Goal: Find specific page/section: Find specific page/section

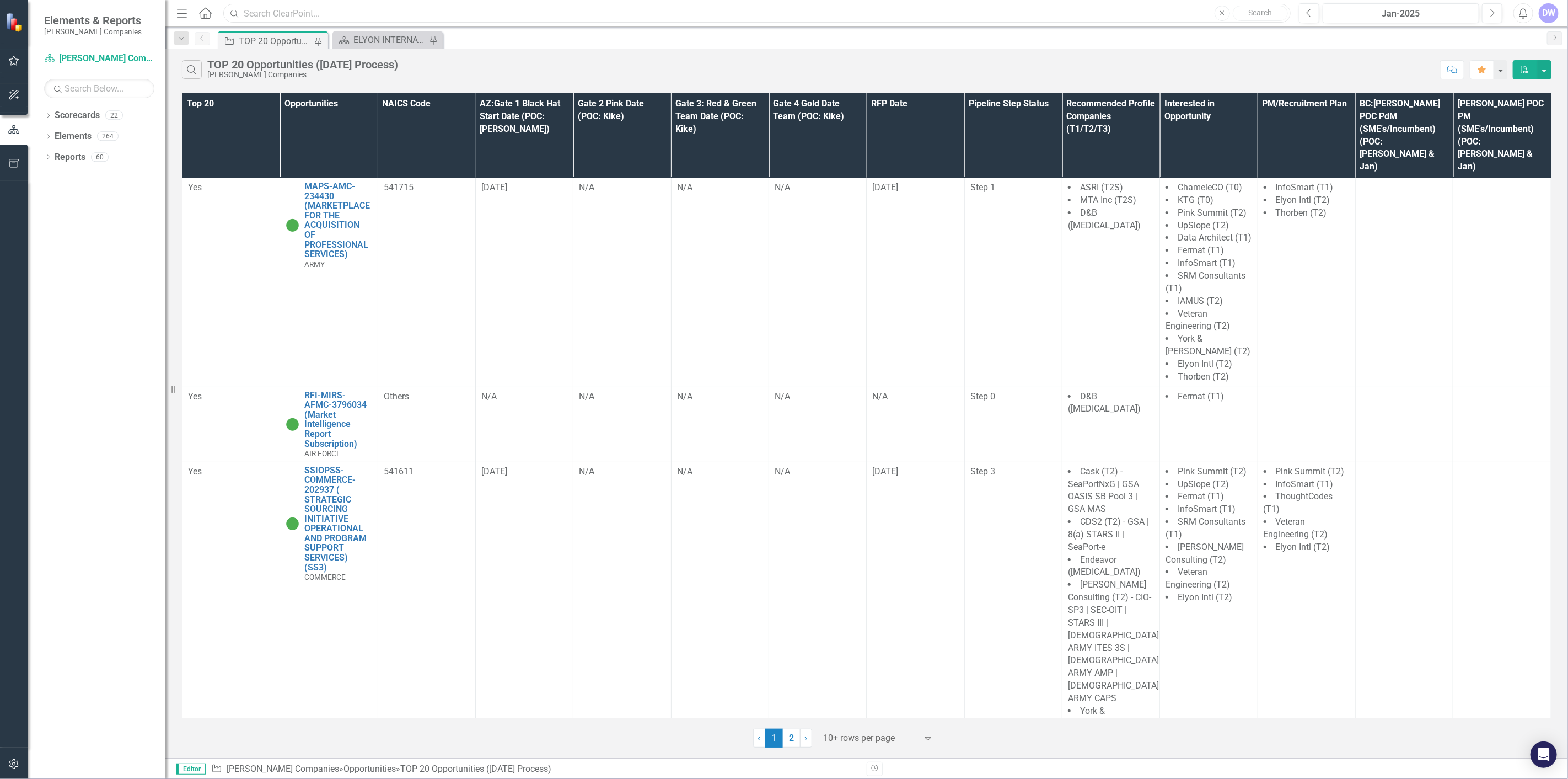
click at [386, 10] on input "text" at bounding box center [757, 14] width 1067 height 20
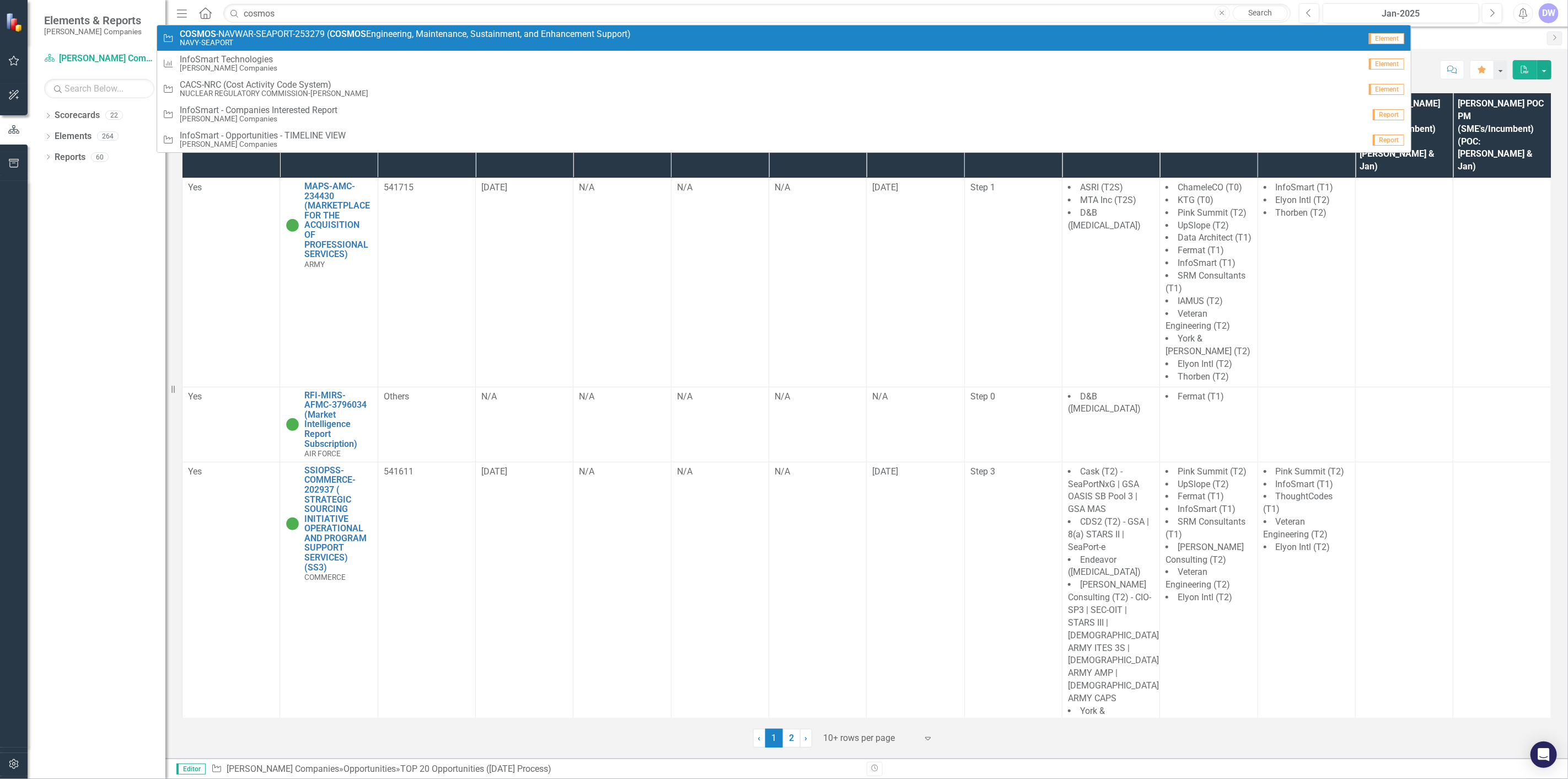
click at [389, 41] on small "NAVY-SEAPORT" at bounding box center [405, 42] width 451 height 8
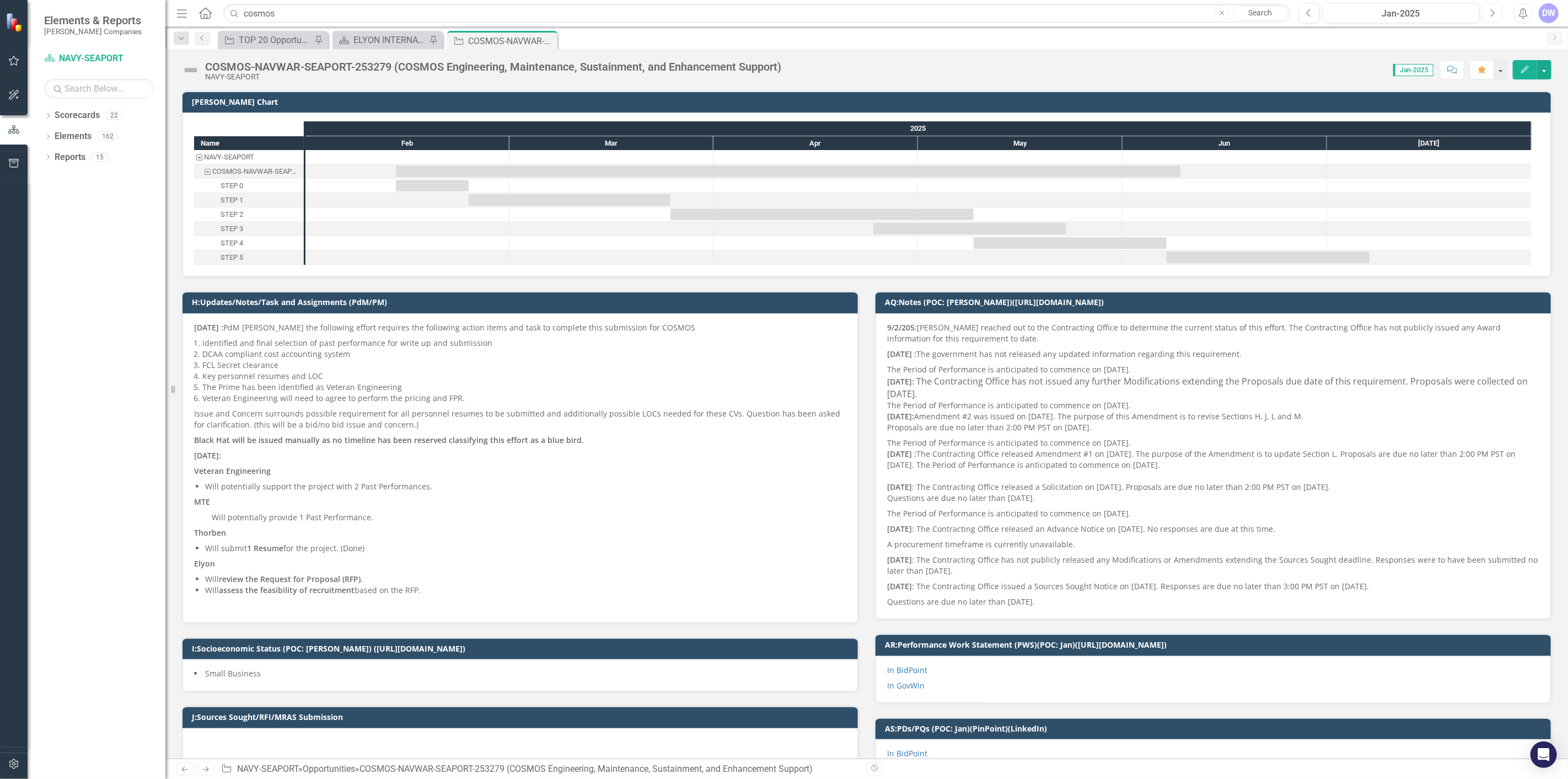
click at [1488, 17] on button "Next" at bounding box center [1492, 13] width 21 height 20
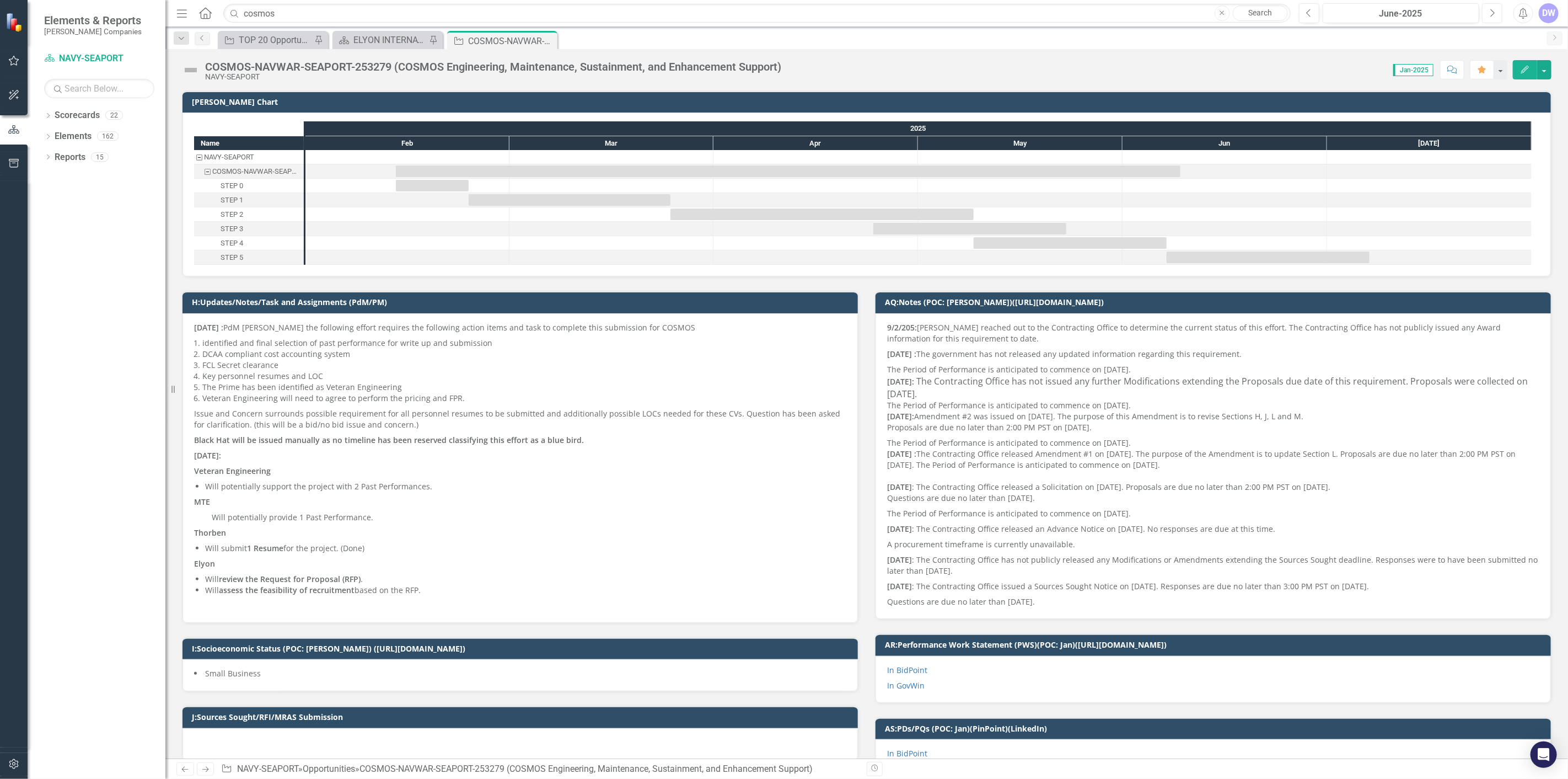
click at [1488, 17] on button "Next" at bounding box center [1492, 13] width 21 height 20
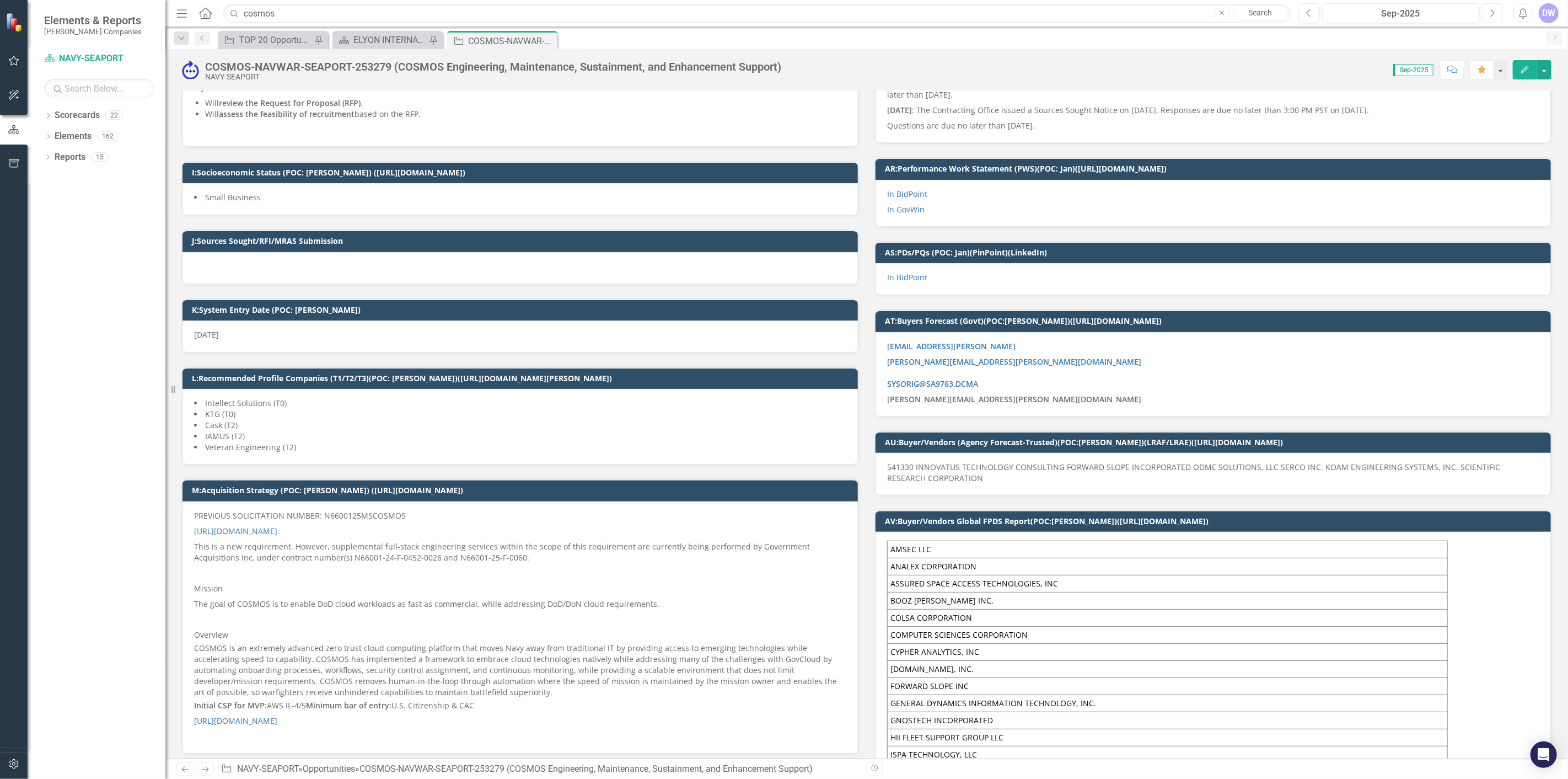
scroll to position [490, 0]
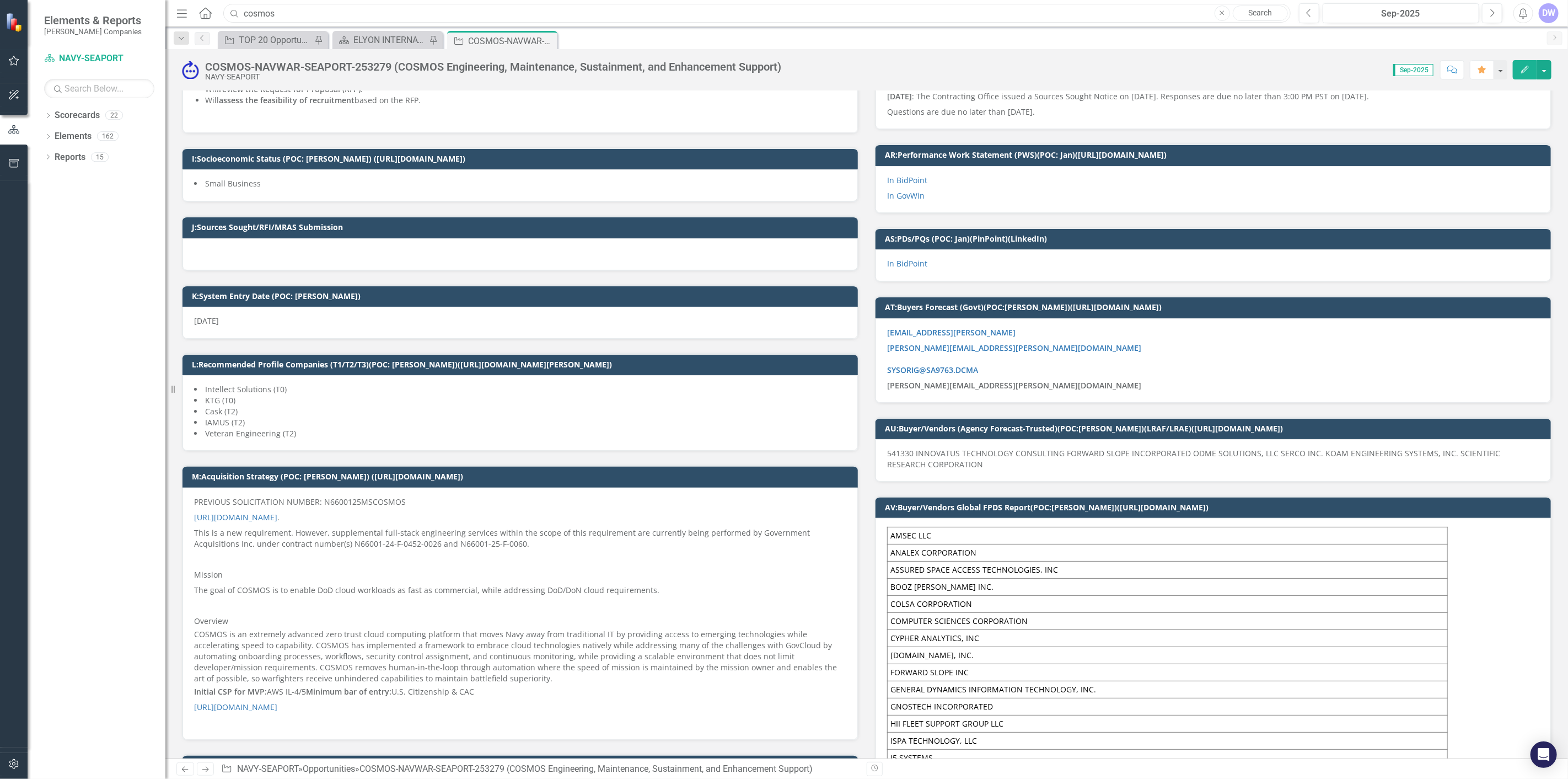
click at [416, 12] on input "cosmos" at bounding box center [757, 14] width 1067 height 20
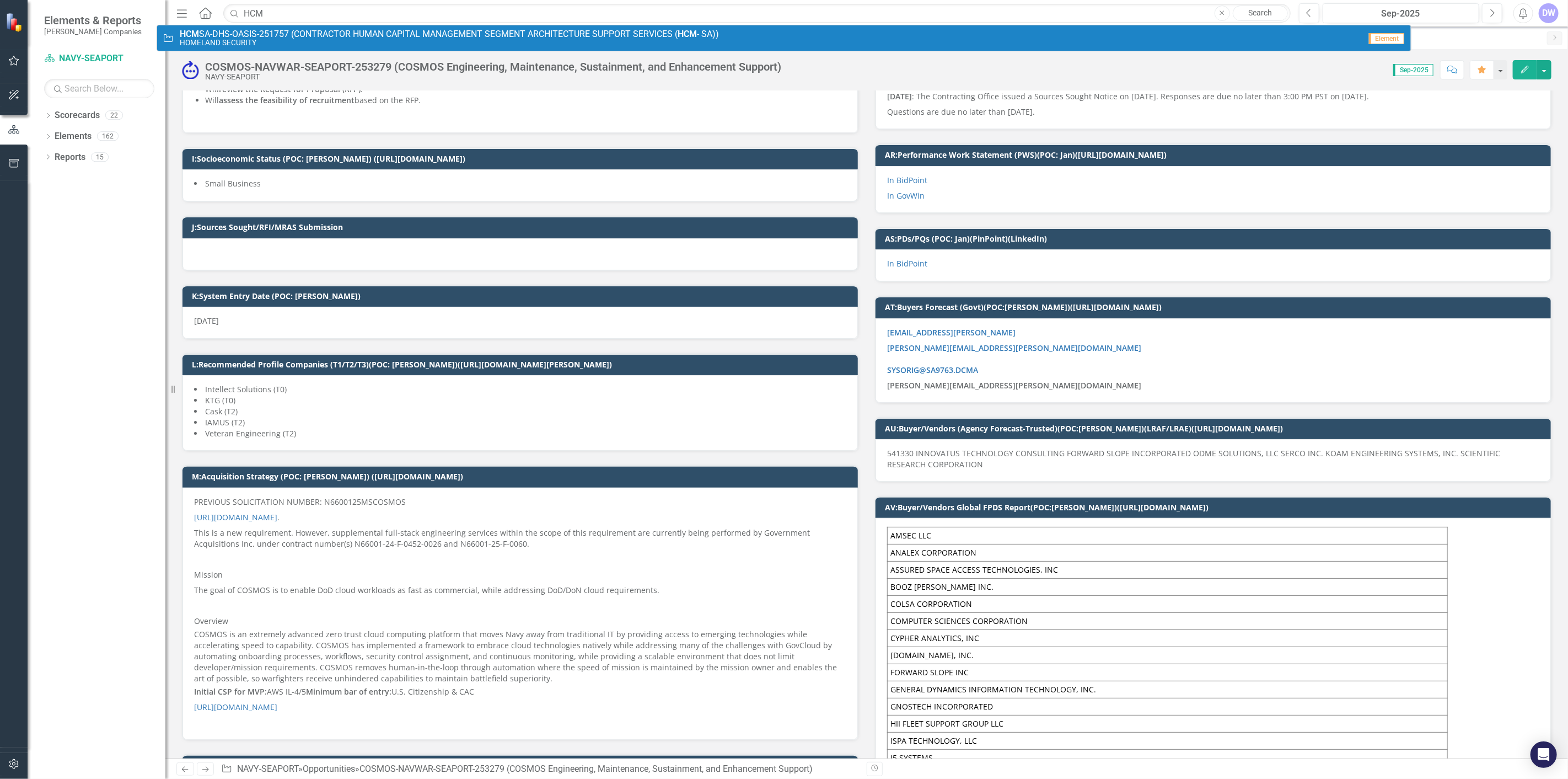
click at [424, 30] on span "HCM SA-DHS-OASIS-251757 (CONTRACTOR HUMAN CAPITAL MANAGEMENT SEGMENT ARCHITECTU…" at bounding box center [449, 34] width 539 height 10
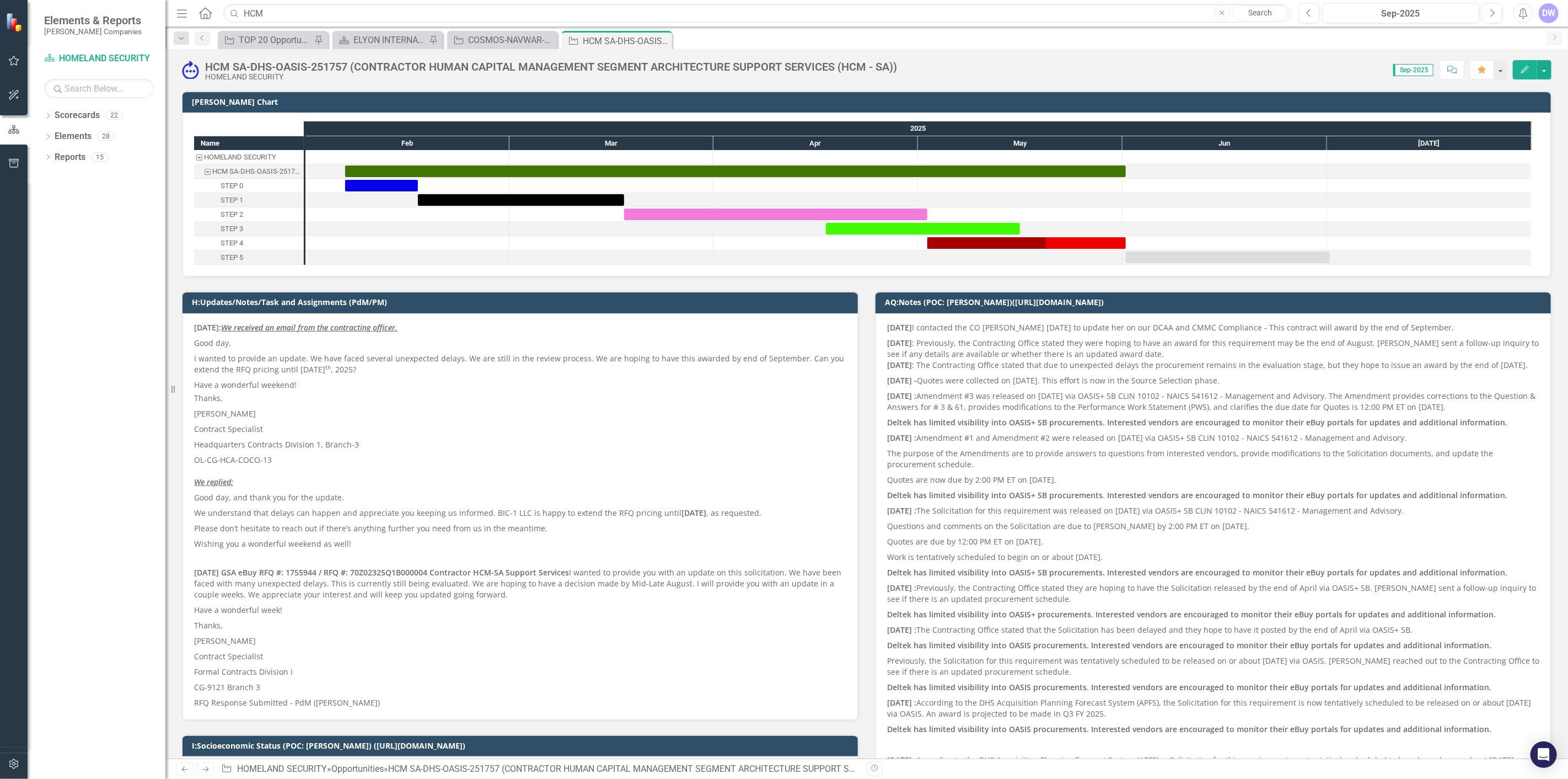
click at [330, 65] on div "HCM SA-DHS-OASIS-251757 (CONTRACTOR HUMAN CAPITAL MANAGEMENT SEGMENT ARCHITECTU…" at bounding box center [551, 67] width 692 height 12
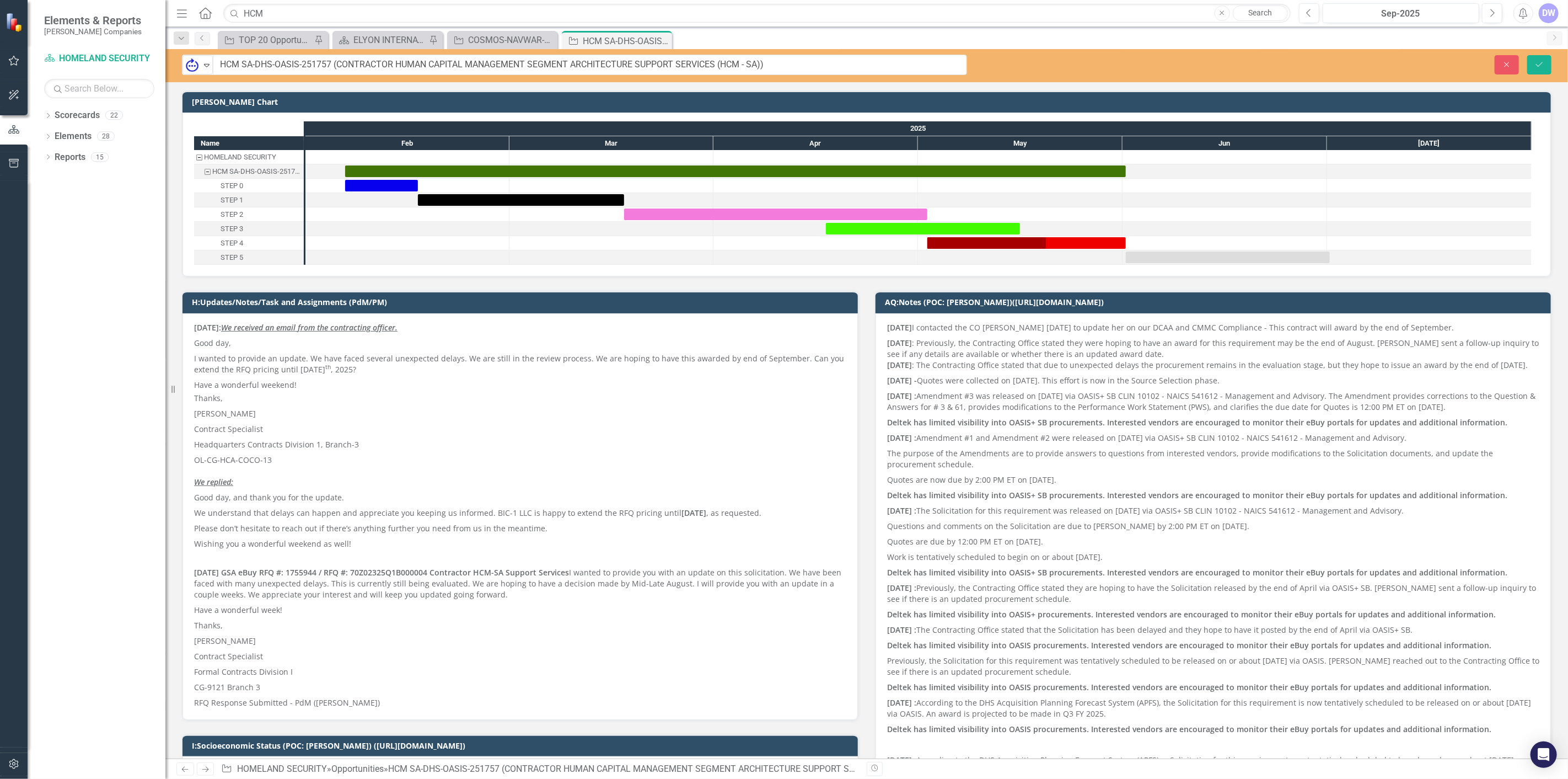
click at [321, 67] on input "HCM SA-DHS-OASIS-251757 (CONTRACTOR HUMAN CAPITAL MANAGEMENT SEGMENT ARCHITECTU…" at bounding box center [589, 65] width 754 height 21
click at [1500, 62] on button "Close" at bounding box center [1506, 65] width 25 height 20
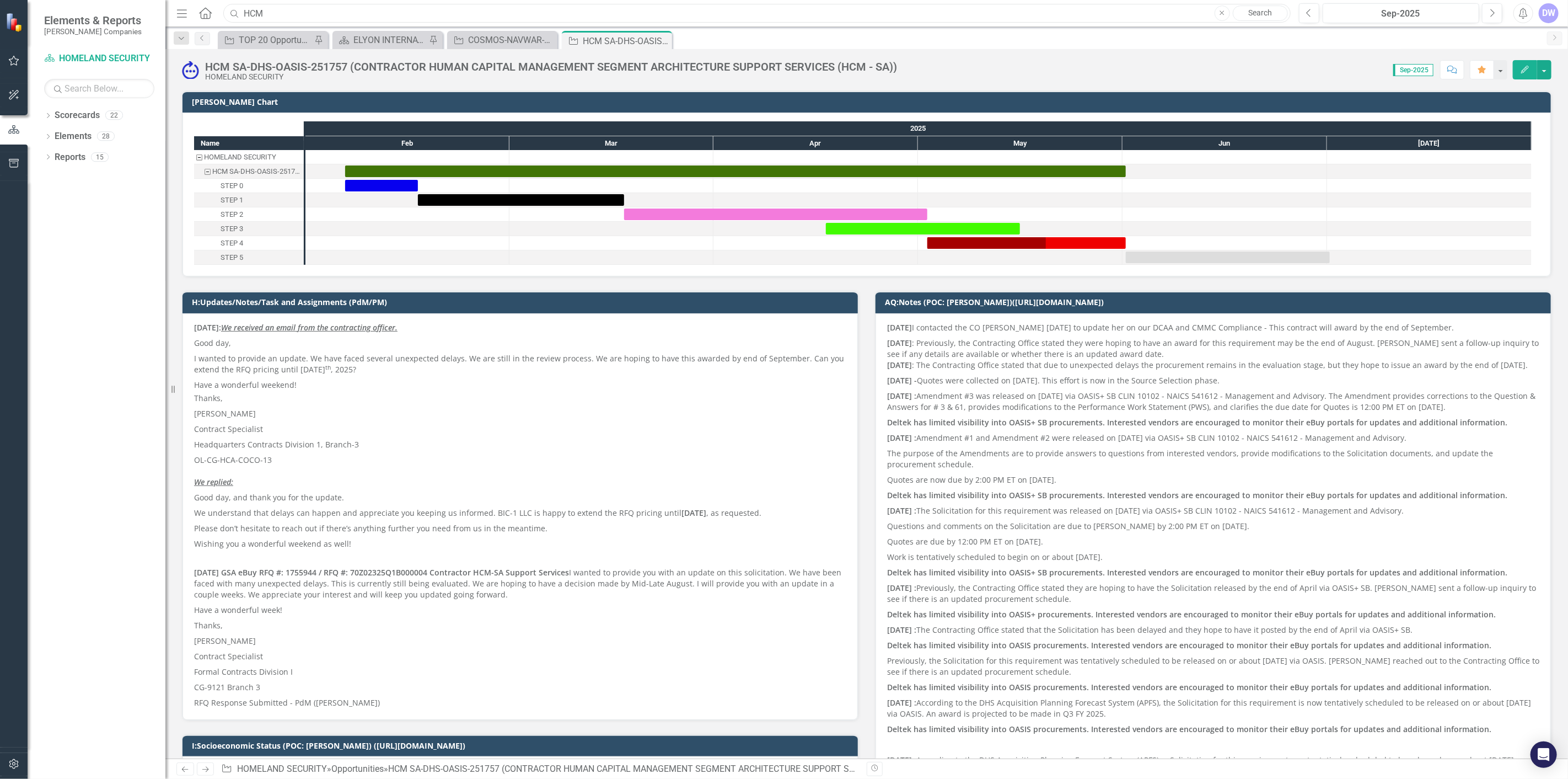
click at [333, 13] on input "HCM" at bounding box center [757, 14] width 1067 height 20
type input "s"
click at [472, 16] on input "text" at bounding box center [757, 14] width 1067 height 20
drag, startPoint x: 423, startPoint y: 11, endPoint x: 203, endPoint y: 19, distance: 220.1
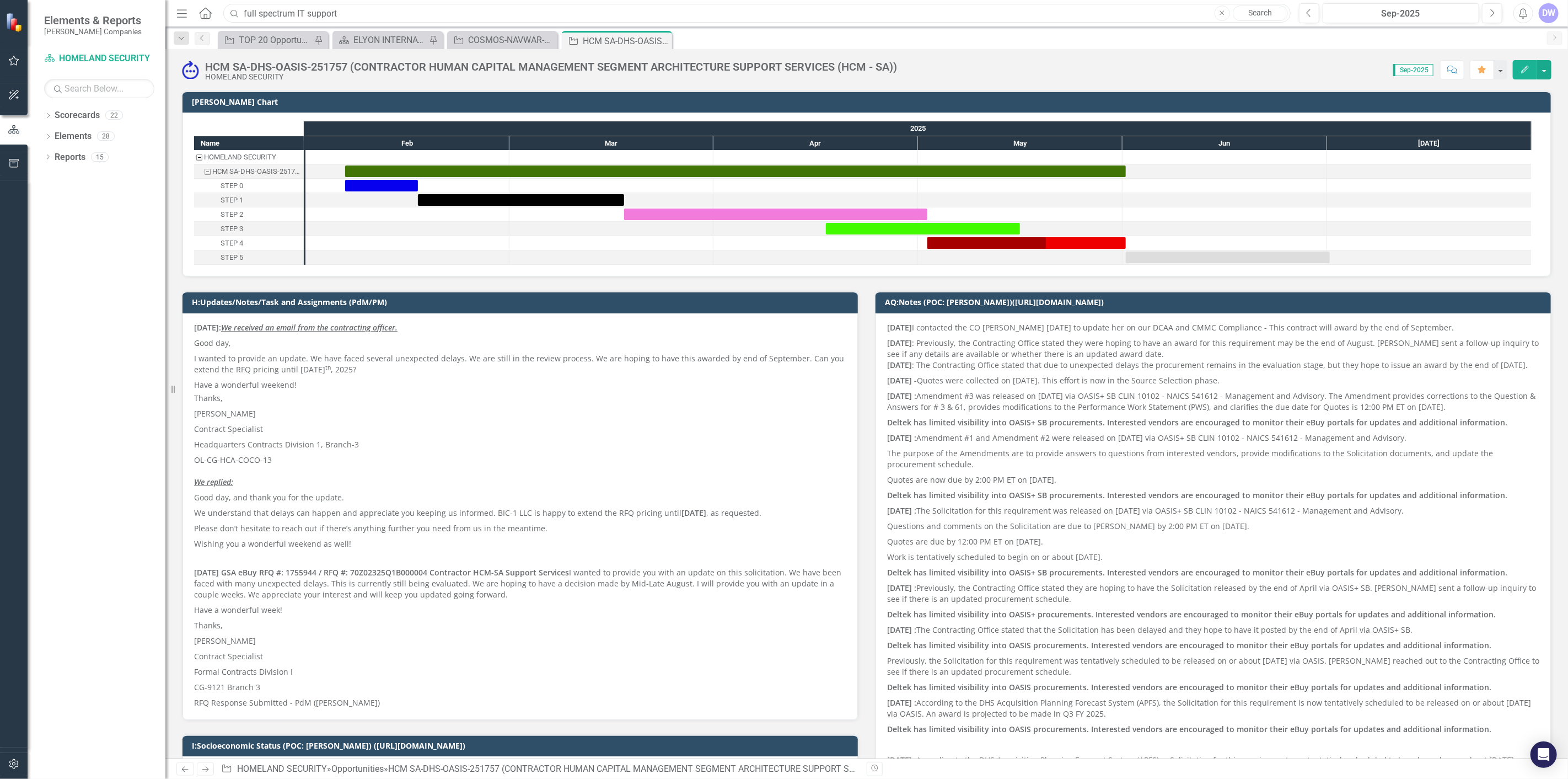
click at [203, 19] on div "Menu Home Search full spectrum IT support Close Search" at bounding box center [731, 13] width 1114 height 21
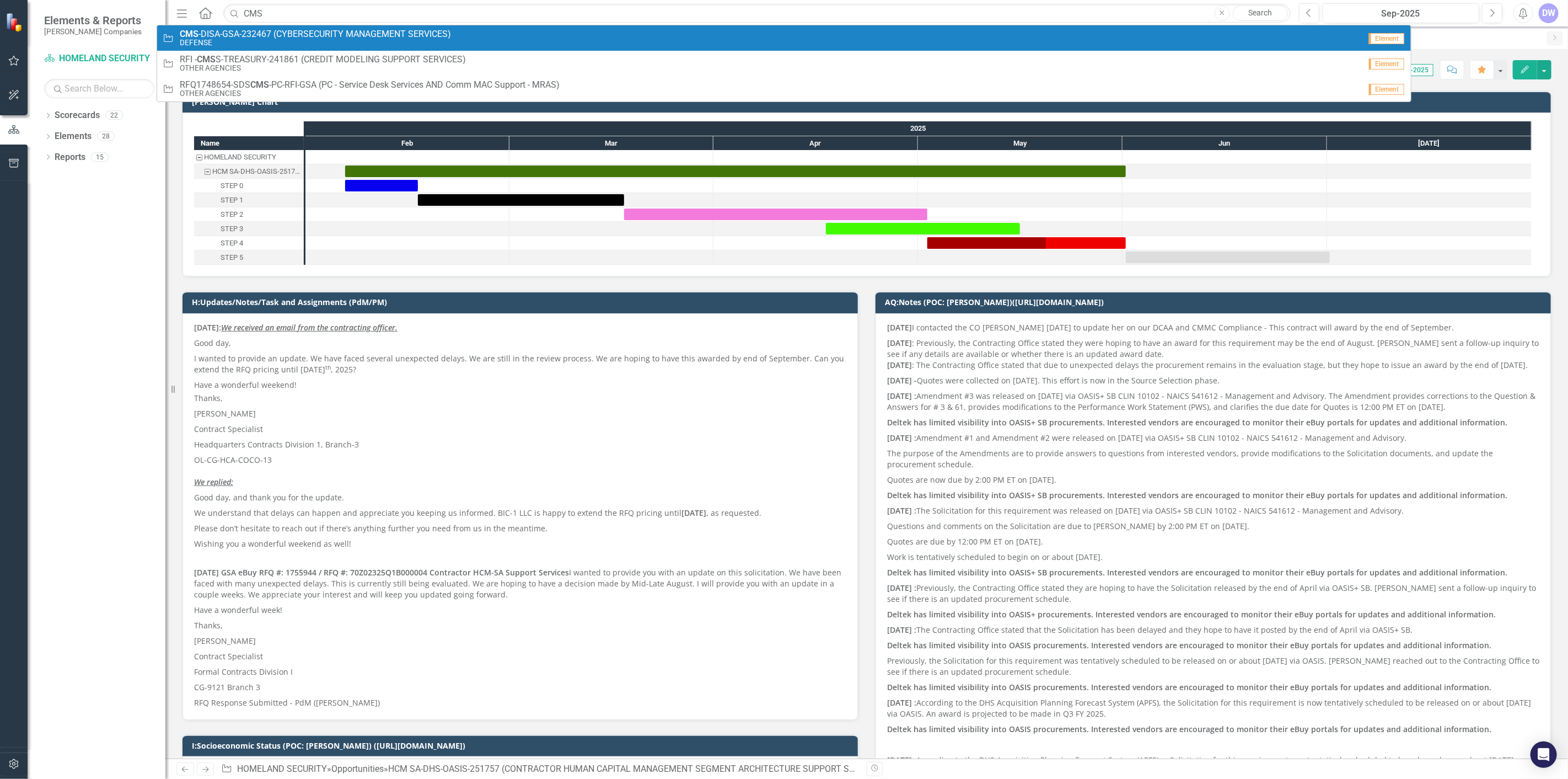
click at [229, 30] on span "CMS -DISA-GSA-232467 (CYBERSECURITY MANAGEMENT SERVICES)" at bounding box center [315, 34] width 272 height 10
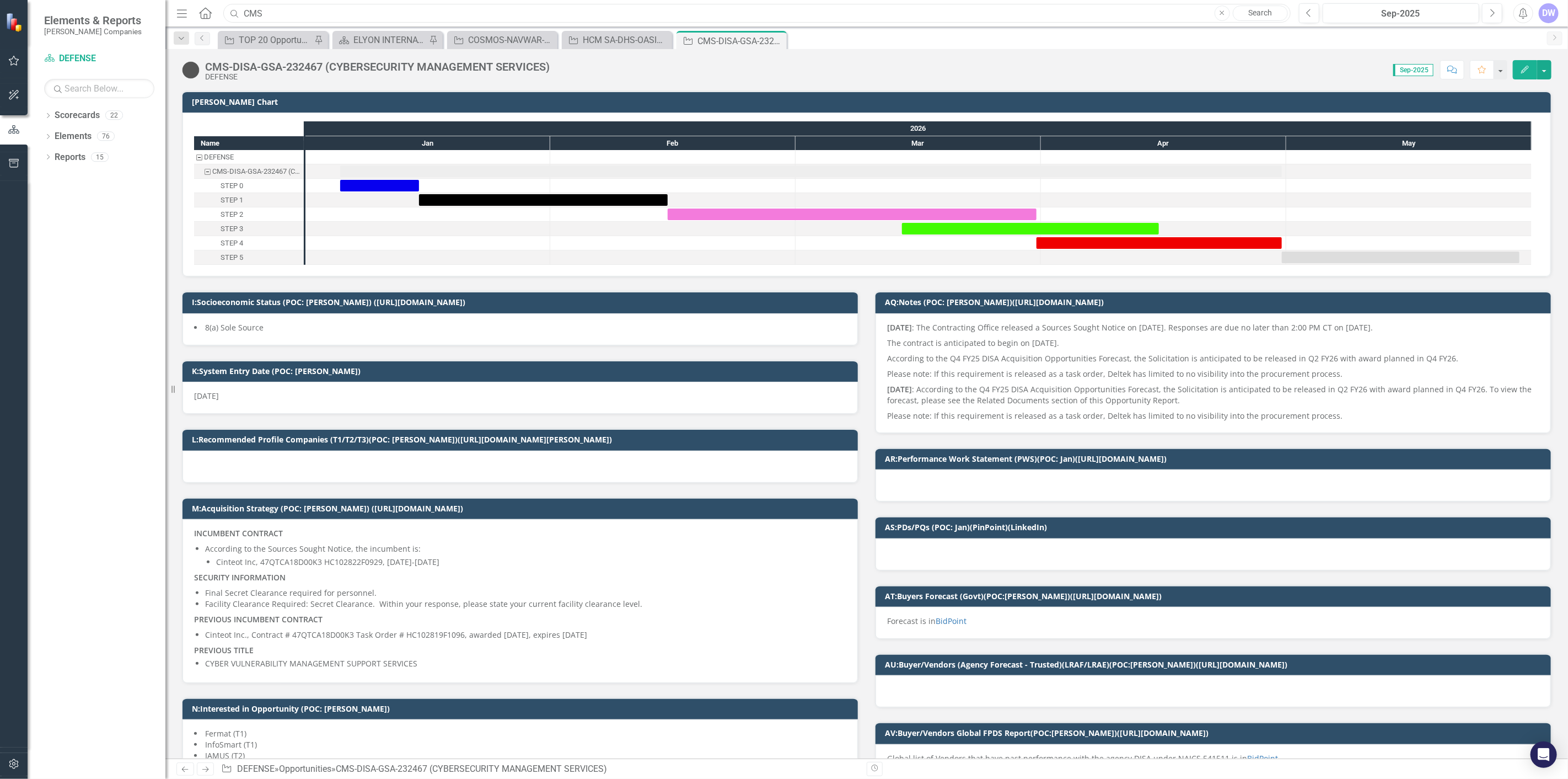
click at [328, 16] on input "CMS" at bounding box center [757, 14] width 1067 height 20
click at [392, 10] on input "compliance management ser" at bounding box center [757, 14] width 1067 height 20
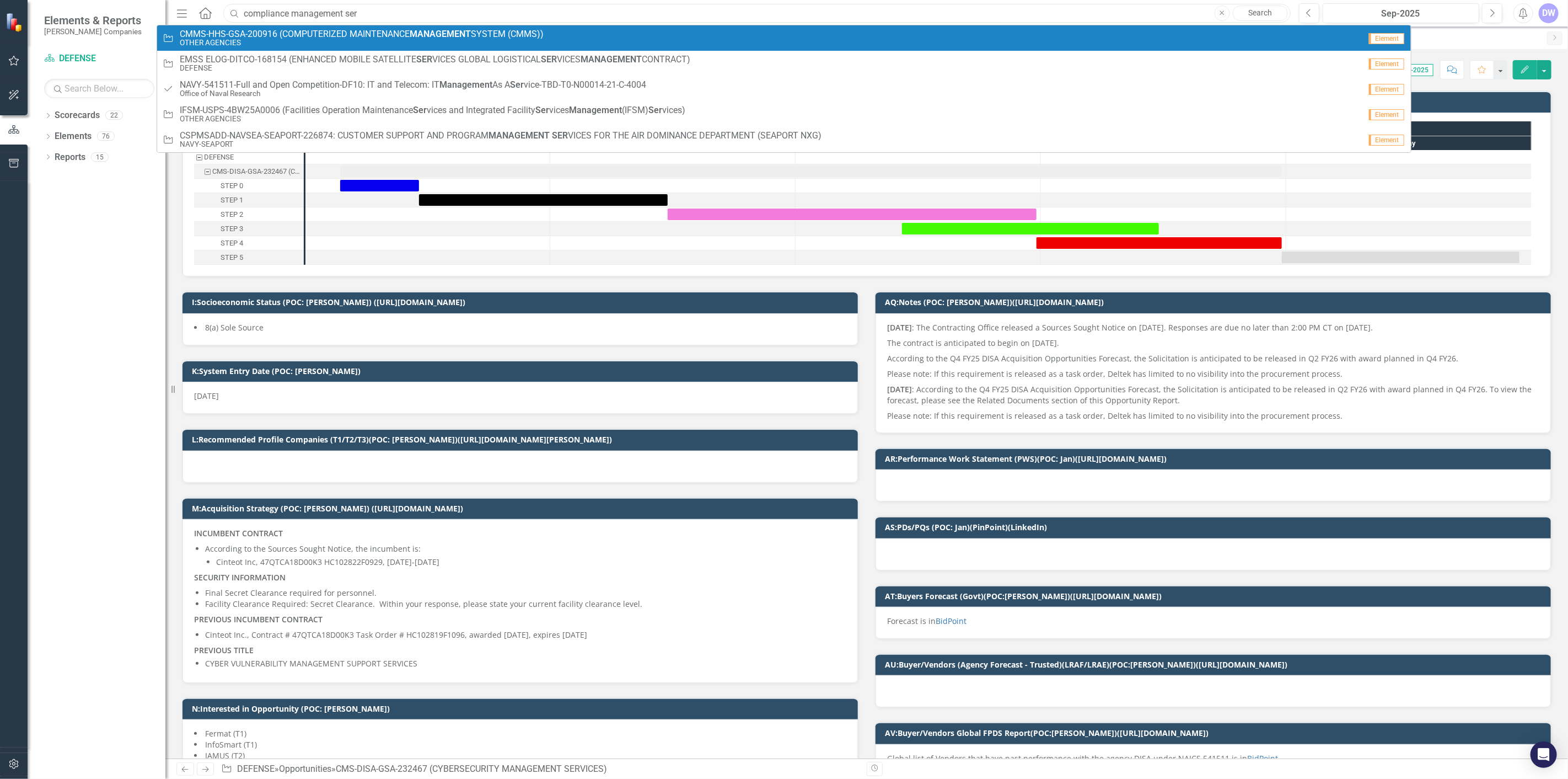
click at [455, 15] on input "compliance management ser" at bounding box center [757, 14] width 1067 height 20
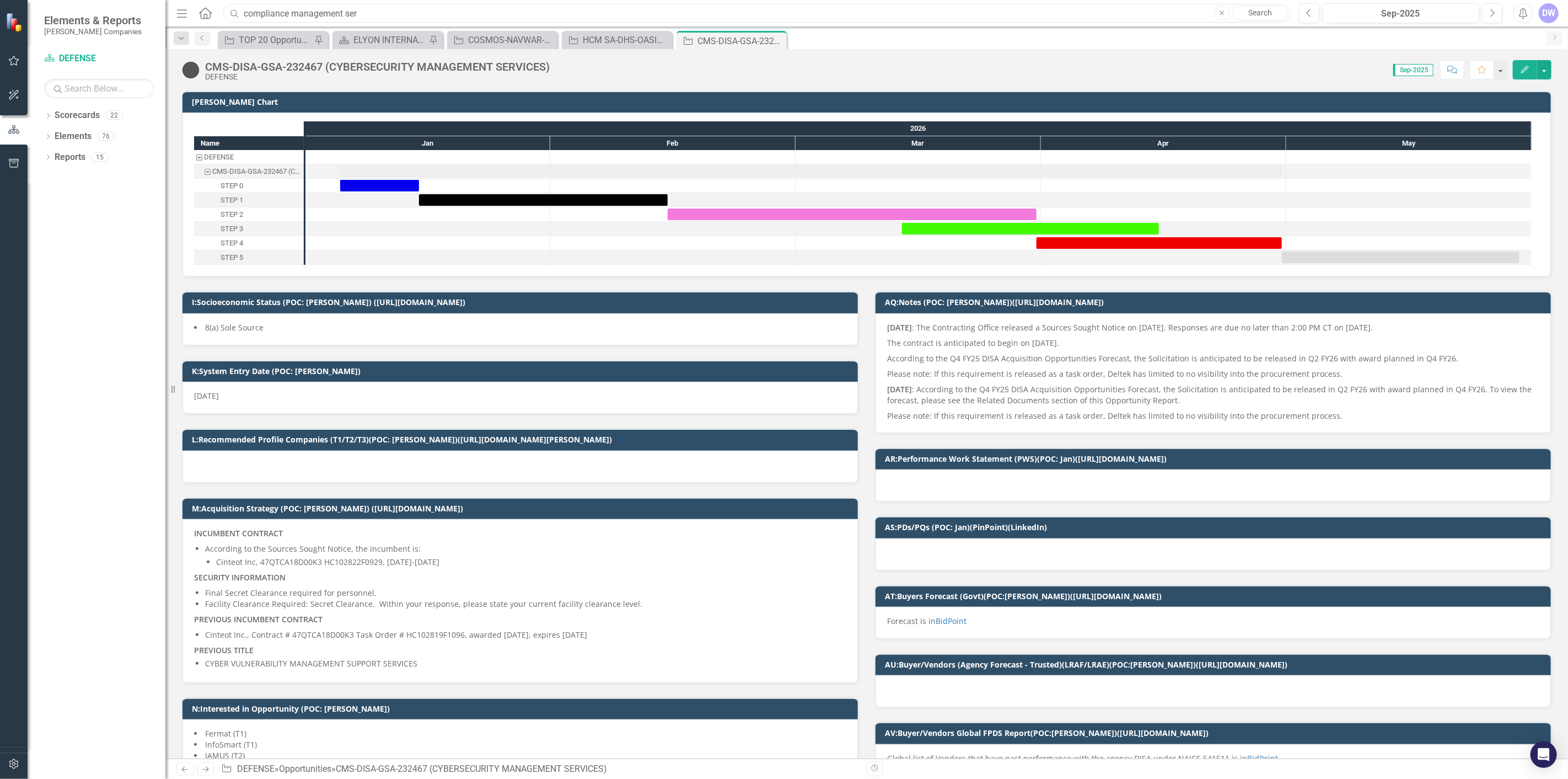
click at [455, 15] on input "compliance management ser" at bounding box center [757, 14] width 1067 height 20
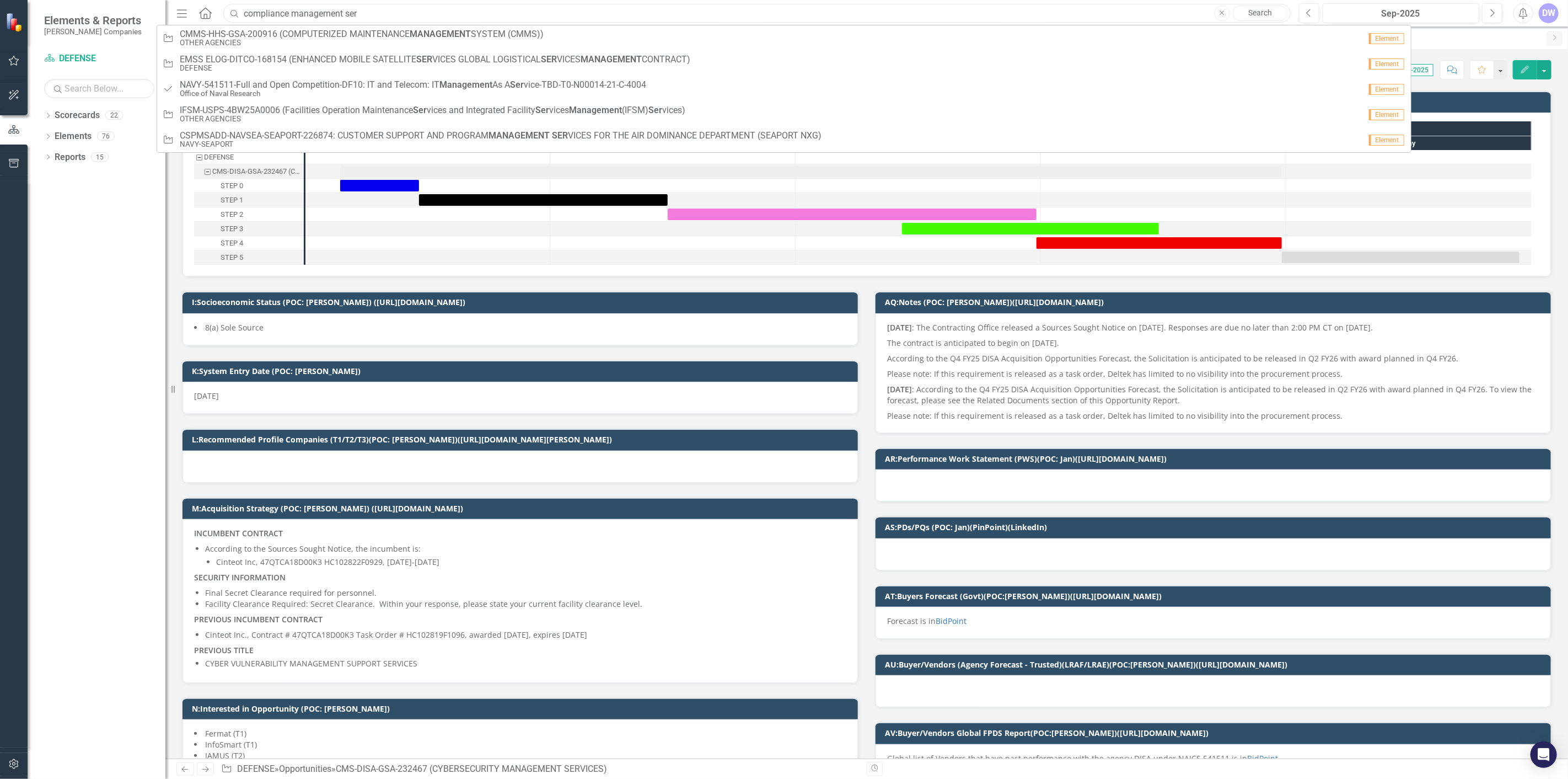
type input "e"
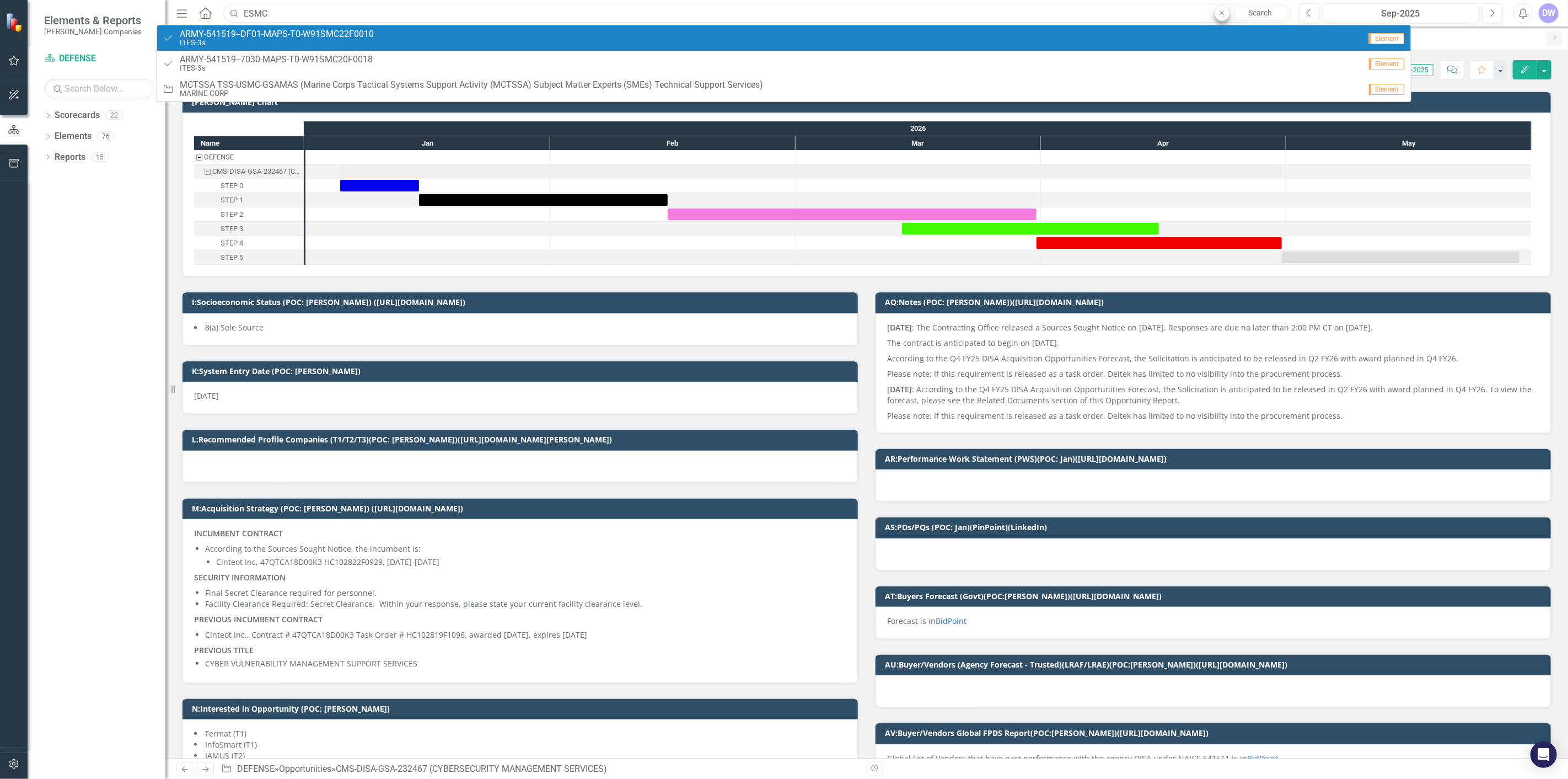
type input "ESMC"
click at [1222, 13] on icon "Close" at bounding box center [1222, 13] width 5 height 7
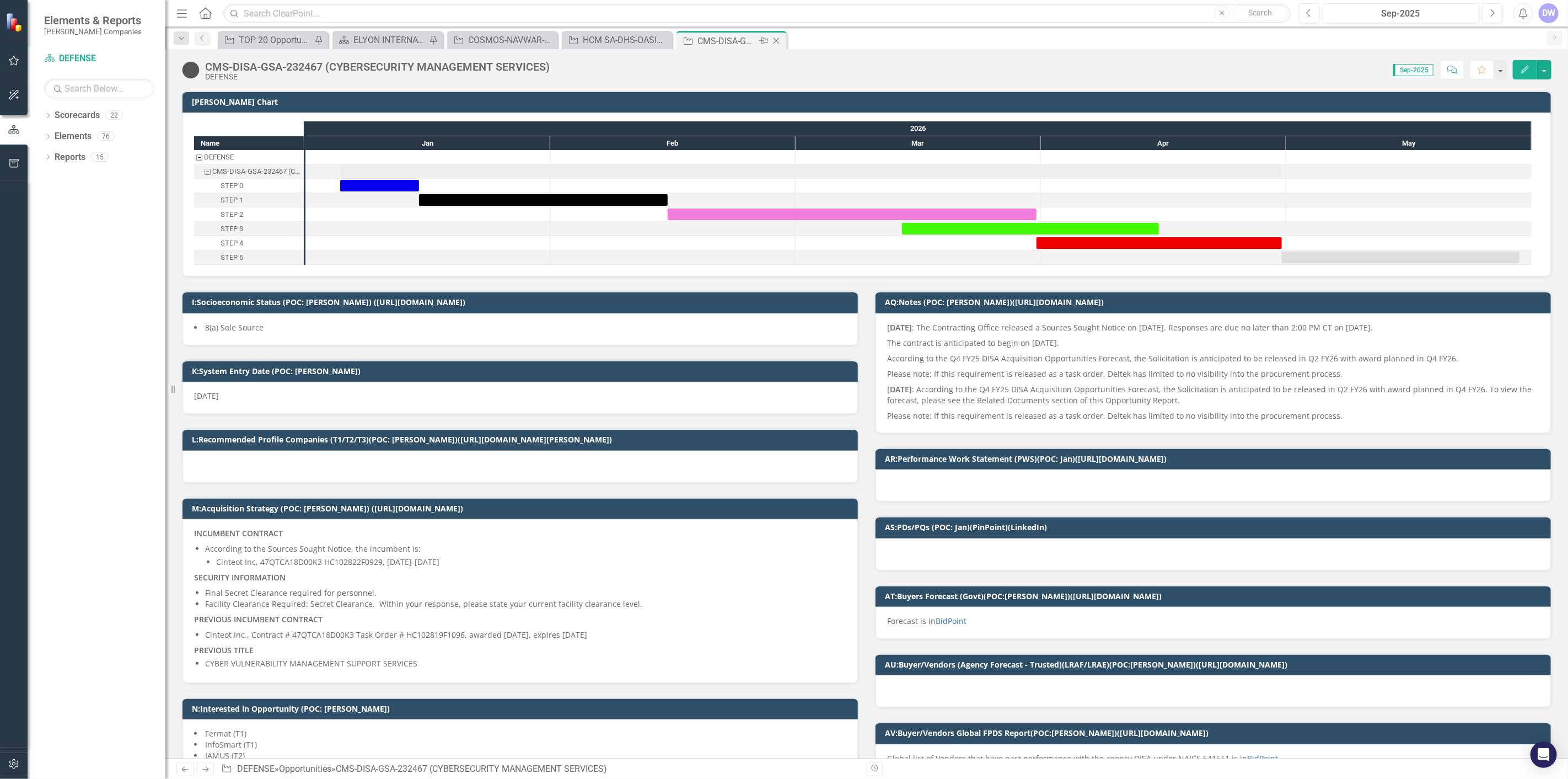
click at [779, 41] on icon "Close" at bounding box center [776, 40] width 11 height 9
click at [663, 41] on icon "Close" at bounding box center [661, 40] width 11 height 9
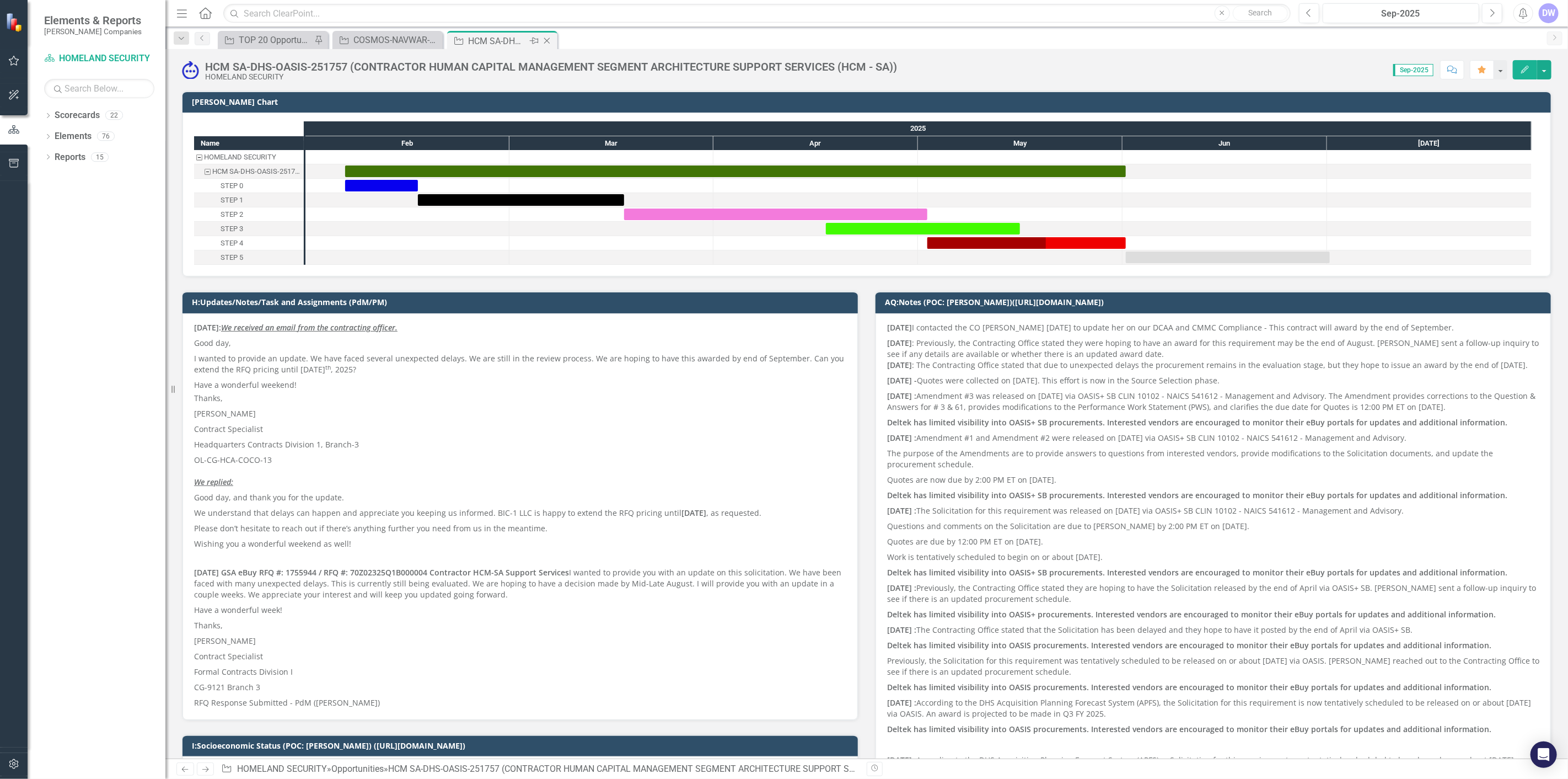
click at [548, 40] on icon "Close" at bounding box center [546, 40] width 11 height 9
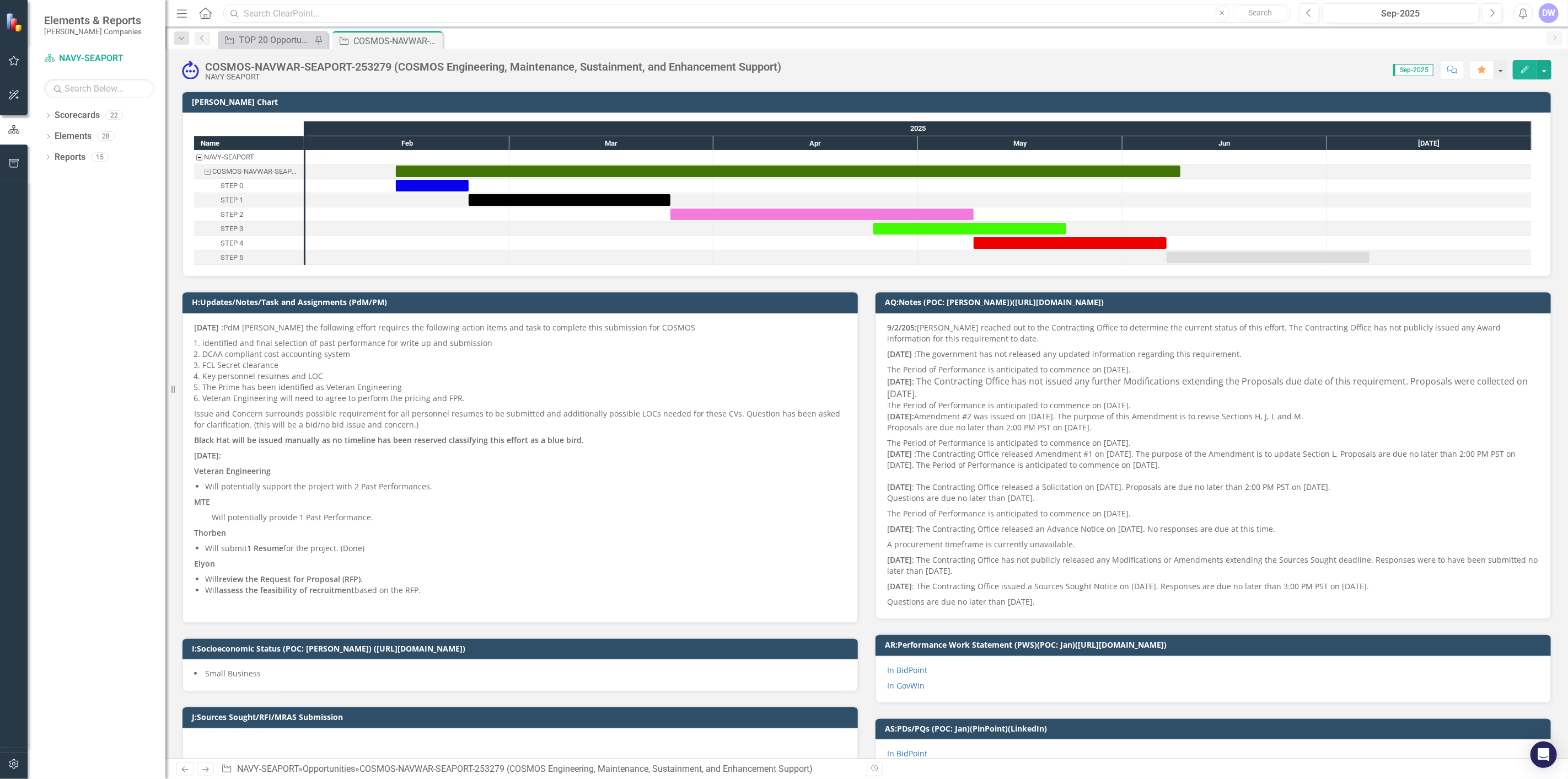
click at [403, 12] on input "text" at bounding box center [757, 14] width 1067 height 20
type input "E"
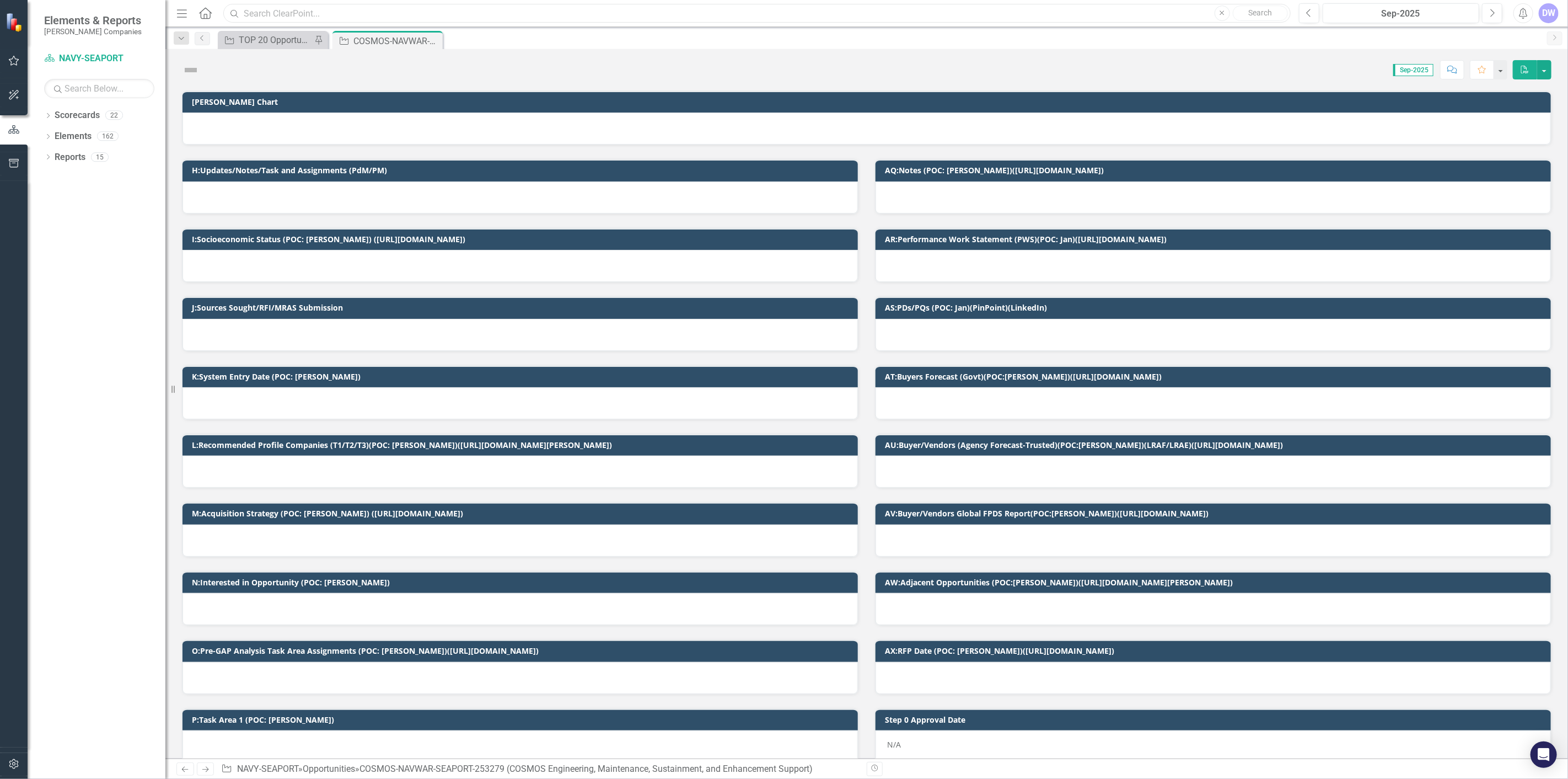
click at [377, 13] on input "text" at bounding box center [757, 14] width 1067 height 20
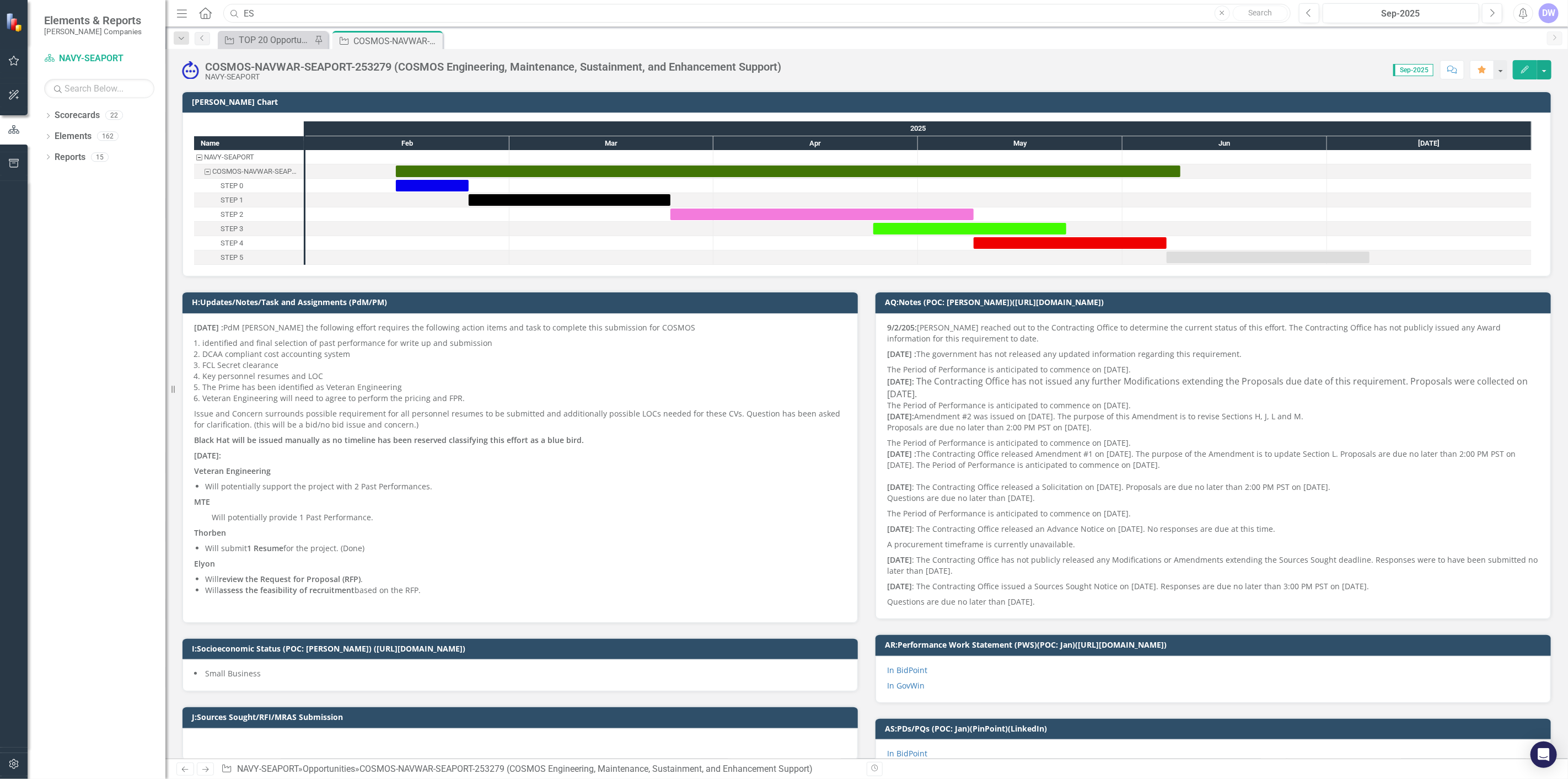
type input "E"
type input "h"
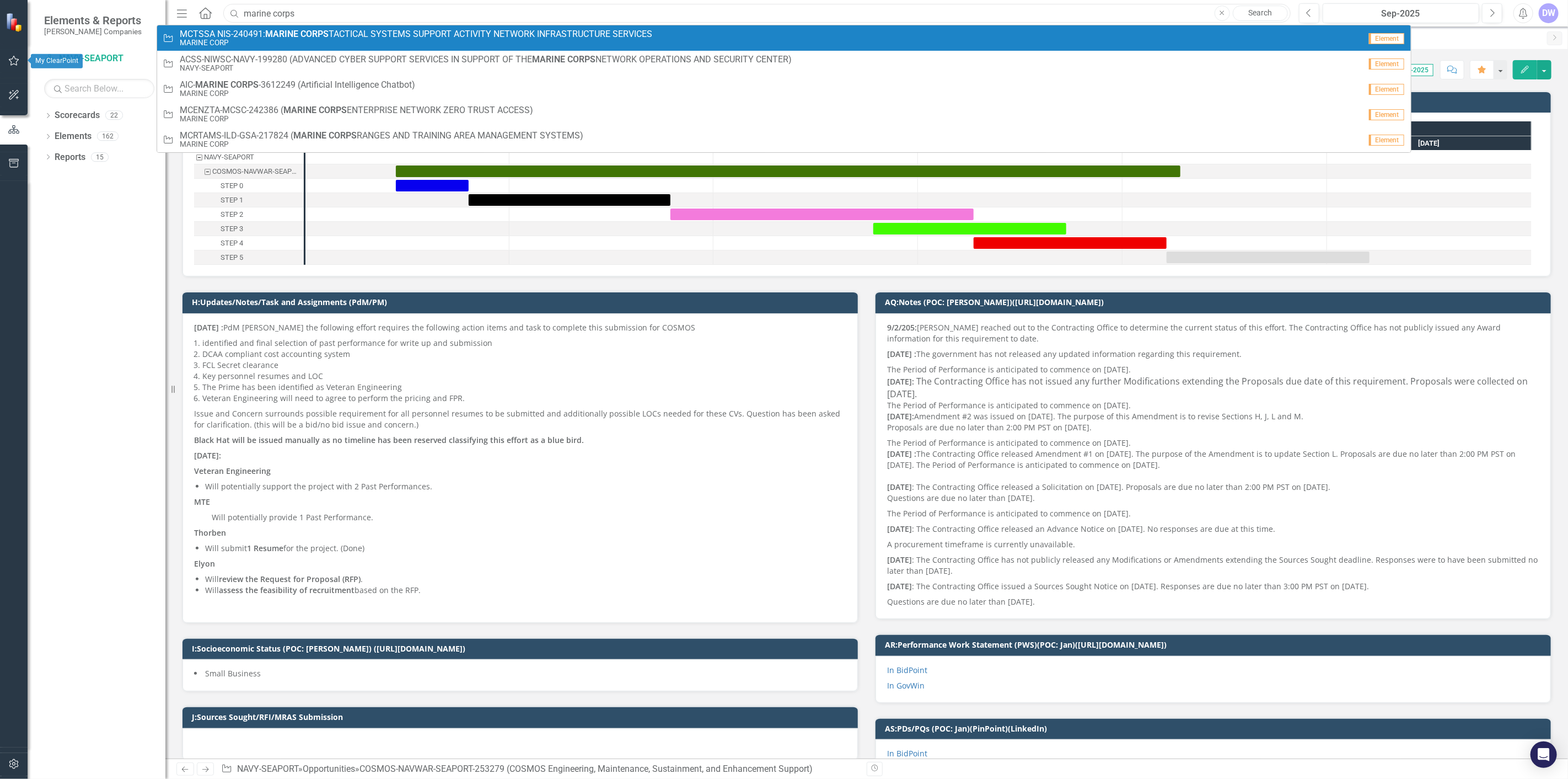
type input "marine corps"
click at [17, 61] on icon "button" at bounding box center [14, 61] width 11 height 10
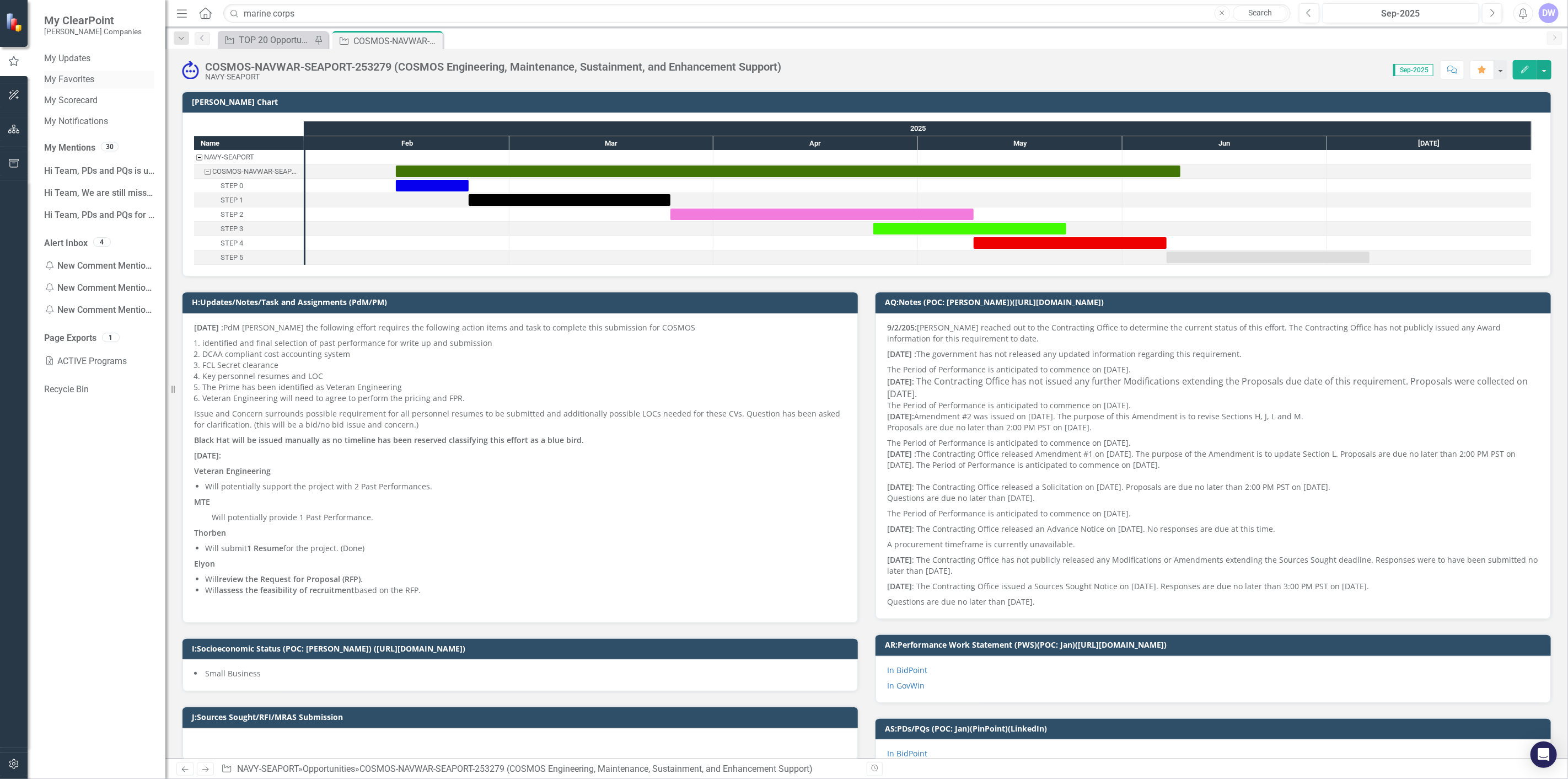
click at [68, 78] on link "My Favorites" at bounding box center [99, 79] width 110 height 13
